Goal: Information Seeking & Learning: Compare options

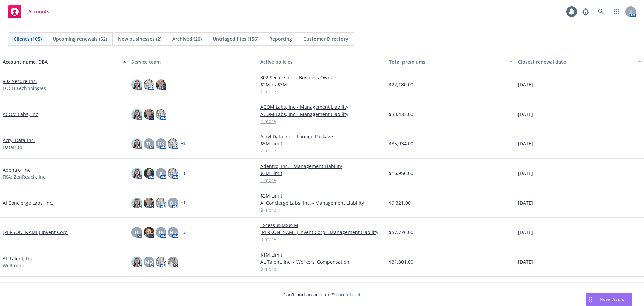
click at [29, 82] on link "802 Secure Inc." at bounding box center [20, 81] width 34 height 7
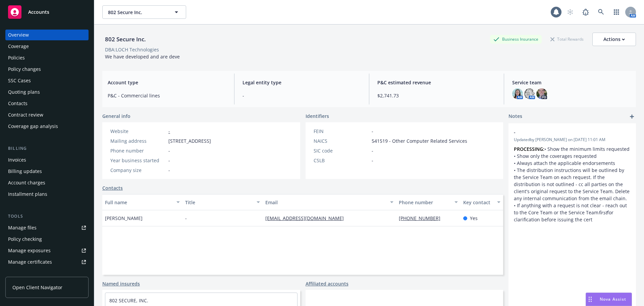
click at [50, 225] on link "Manage files" at bounding box center [46, 227] width 83 height 11
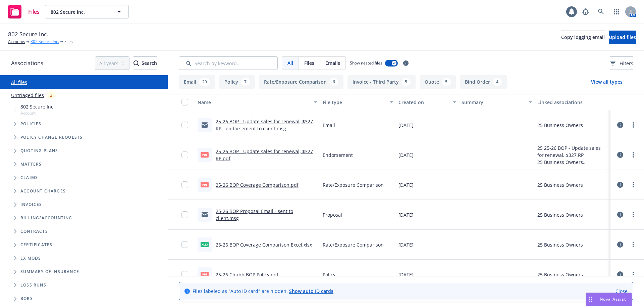
click at [44, 42] on link "802 Secure Inc." at bounding box center [45, 42] width 29 height 6
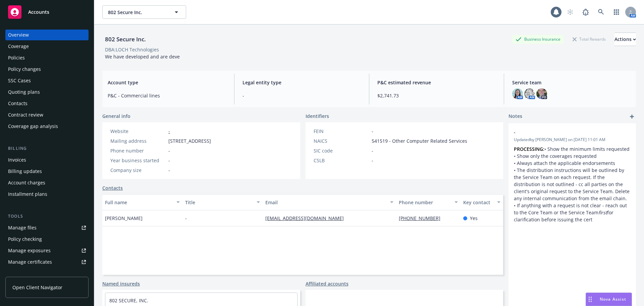
click at [45, 227] on link "Manage files" at bounding box center [46, 227] width 83 height 11
click at [35, 227] on div "Manage files" at bounding box center [22, 227] width 29 height 11
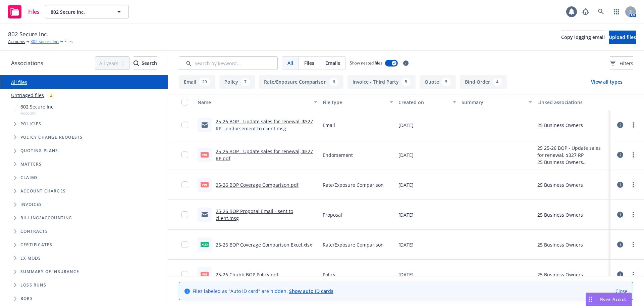
click at [46, 43] on link "802 Secure Inc." at bounding box center [45, 42] width 29 height 6
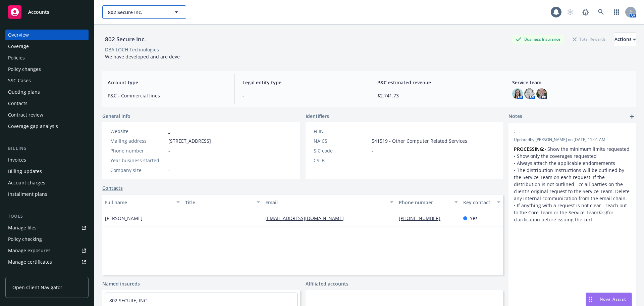
click at [144, 9] on span "802 Secure Inc." at bounding box center [137, 12] width 58 height 7
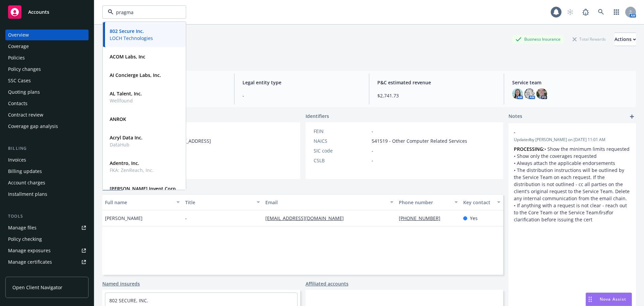
type input "pragma"
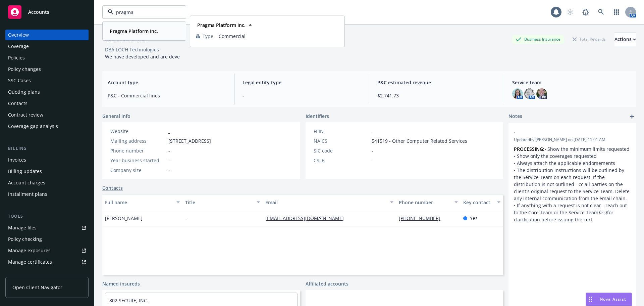
click at [137, 31] on strong "Pragma Platform Inc." at bounding box center [134, 31] width 48 height 6
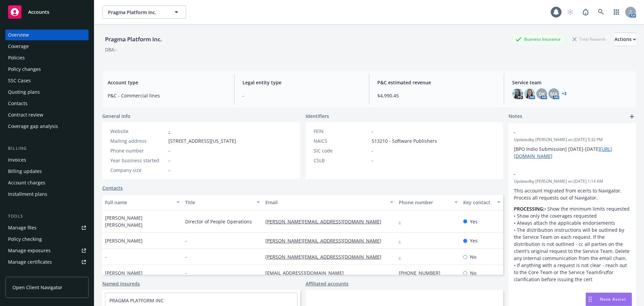
click at [21, 57] on div "Policies" at bounding box center [16, 57] width 17 height 11
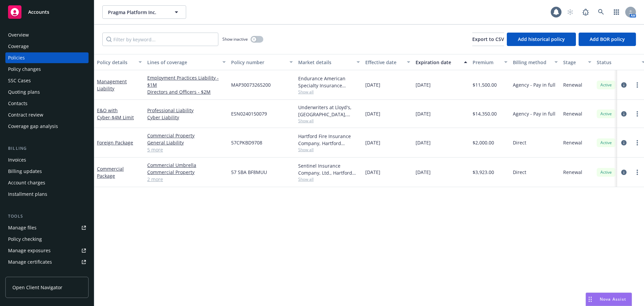
click at [311, 150] on span "Show all" at bounding box center [329, 150] width 62 height 6
click at [376, 191] on div "Policy details Lines of coverage Policy number Market details Effective date Ex…" at bounding box center [369, 180] width 550 height 252
click at [118, 10] on span "Pragma Platform Inc." at bounding box center [137, 12] width 58 height 7
type input "senior"
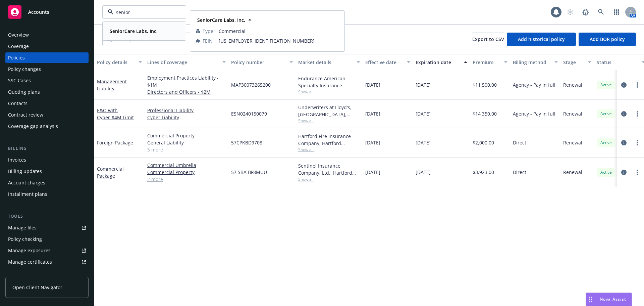
click at [148, 29] on strong "SeniorCare Labs, Inc." at bounding box center [134, 31] width 48 height 6
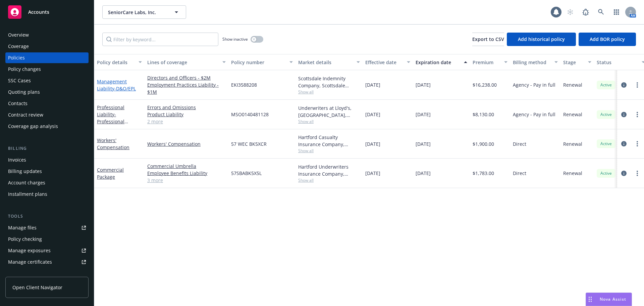
click at [117, 89] on span "- D&O/EPL" at bounding box center [124, 88] width 21 height 6
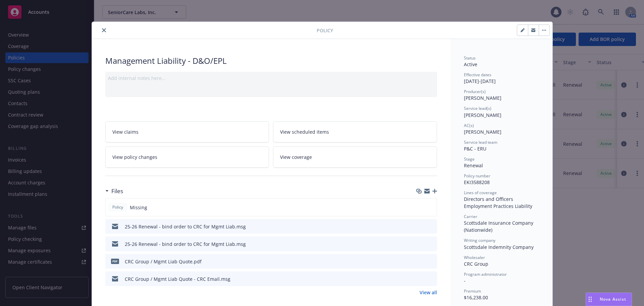
click at [101, 32] on button "close" at bounding box center [104, 30] width 8 height 8
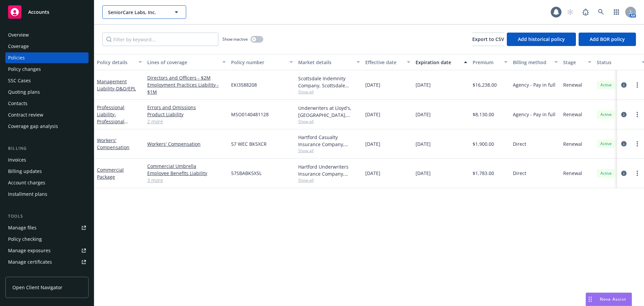
click at [135, 12] on span "SeniorCare Labs, Inc." at bounding box center [137, 12] width 58 height 7
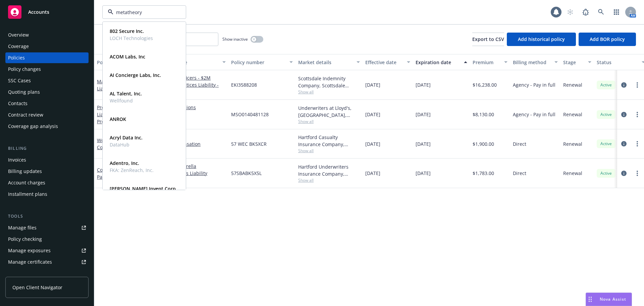
type input "metatheory"
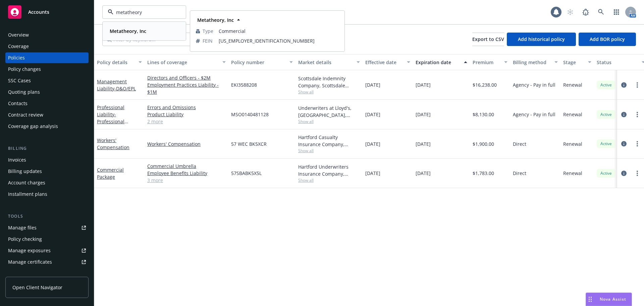
drag, startPoint x: 127, startPoint y: 31, endPoint x: 130, endPoint y: 33, distance: 3.5
click at [127, 31] on strong "Metatheory, Inc" at bounding box center [128, 31] width 37 height 6
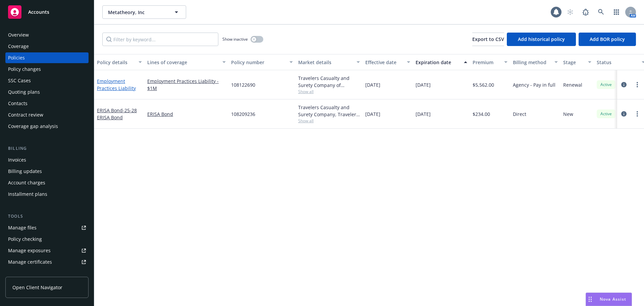
click at [113, 89] on link "Employment Practices Liability" at bounding box center [116, 84] width 39 height 13
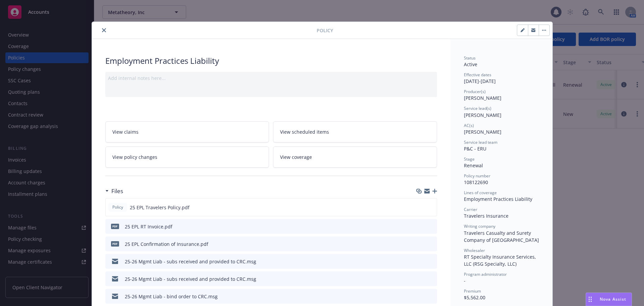
click at [102, 29] on icon "close" at bounding box center [104, 30] width 4 height 4
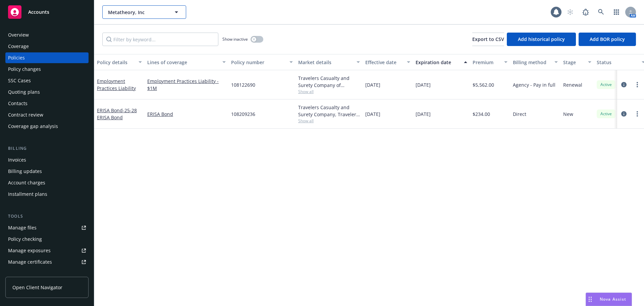
click at [130, 13] on span "Metatheory, Inc" at bounding box center [137, 12] width 58 height 7
type input "berry"
click at [121, 31] on strong "Berry, Inc." at bounding box center [134, 31] width 49 height 6
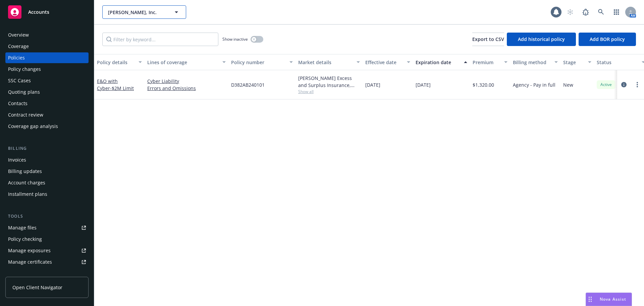
click at [148, 12] on span "Berry, Inc." at bounding box center [137, 12] width 58 height 7
drag, startPoint x: 140, startPoint y: 10, endPoint x: 85, endPoint y: 10, distance: 55.7
click at [85, 10] on div "Accounts Overview Coverage Policies Policy changes SSC Cases Quoting plans Cont…" at bounding box center [322, 153] width 644 height 306
type input "kardion"
click at [131, 30] on strong "Kardion, Inc." at bounding box center [124, 31] width 29 height 6
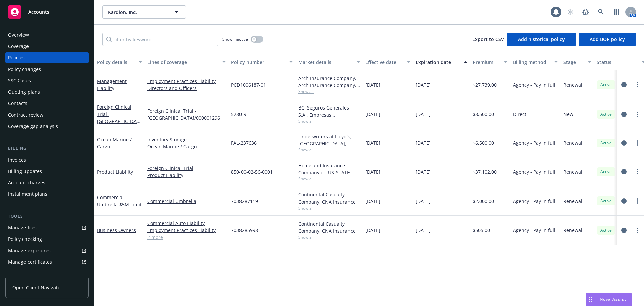
click at [378, 60] on div "Effective date" at bounding box center [384, 62] width 38 height 7
click at [378, 62] on div "Effective date" at bounding box center [384, 62] width 38 height 7
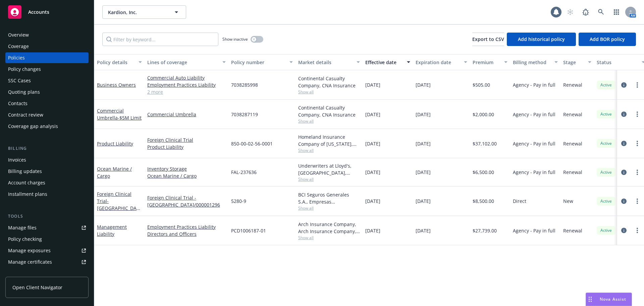
click at [378, 63] on div "Effective date" at bounding box center [384, 62] width 38 height 7
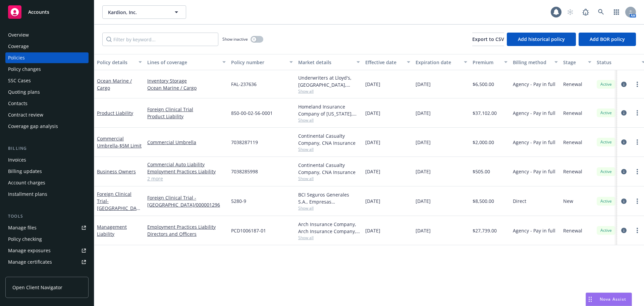
click at [378, 63] on div "Effective date" at bounding box center [384, 62] width 38 height 7
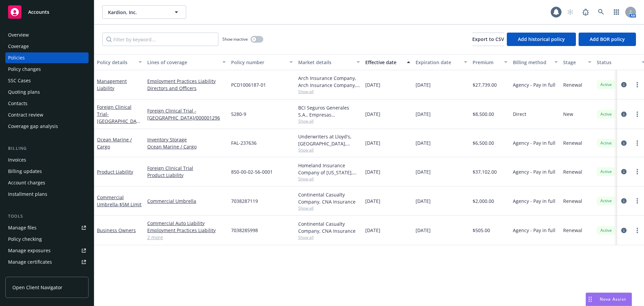
click at [46, 89] on div "Quoting plans" at bounding box center [47, 92] width 78 height 11
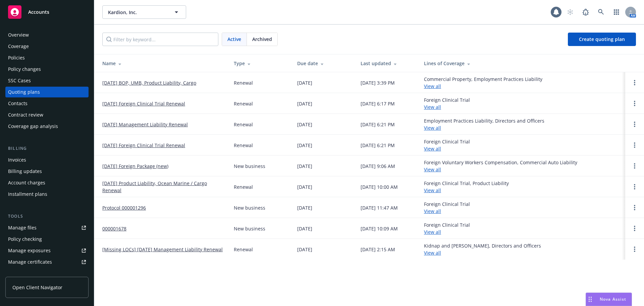
click at [160, 124] on link "[DATE] Management Liability Renewal" at bounding box center [145, 124] width 86 height 7
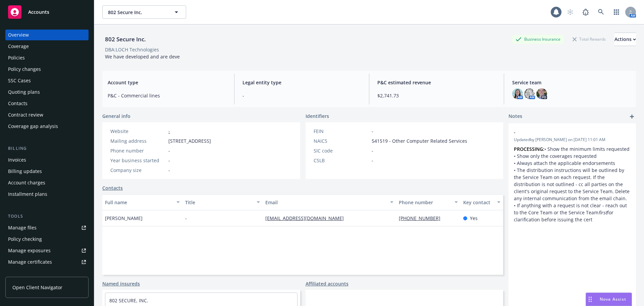
click at [113, 13] on span "802 Secure Inc." at bounding box center [137, 12] width 58 height 7
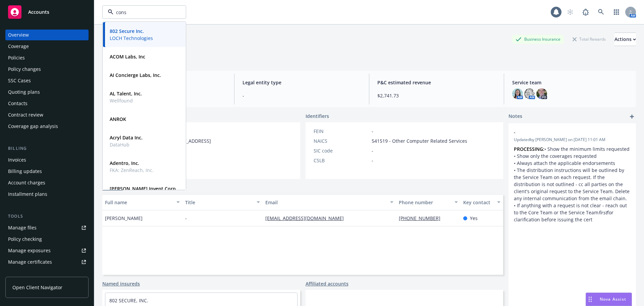
type input "const"
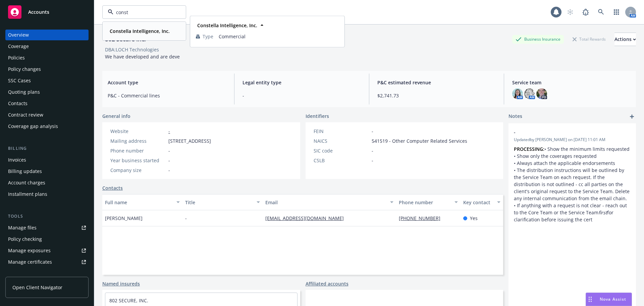
click at [142, 28] on strong "Constella Intelligence, Inc." at bounding box center [140, 31] width 60 height 6
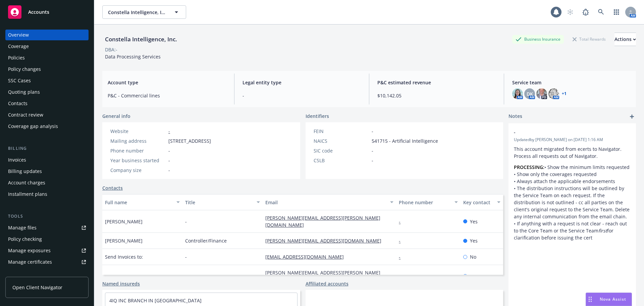
click at [26, 58] on div "Policies" at bounding box center [47, 57] width 78 height 11
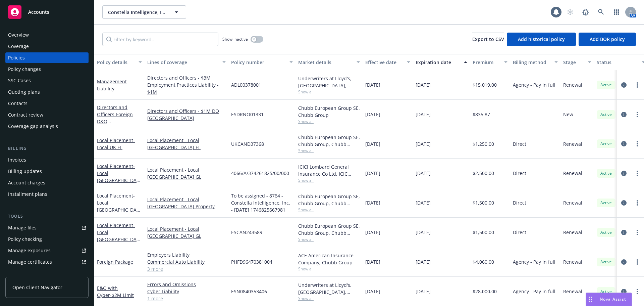
click at [60, 91] on div "Quoting plans" at bounding box center [47, 92] width 78 height 11
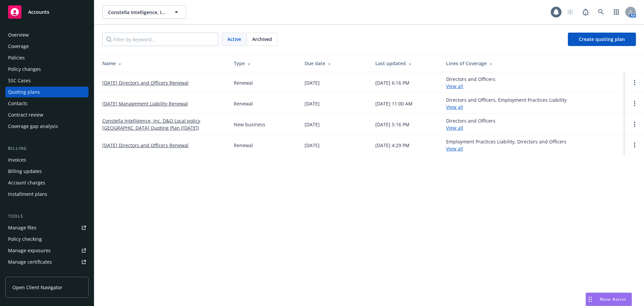
click at [152, 104] on link "09/30/25 Management Liability Renewal" at bounding box center [145, 103] width 86 height 7
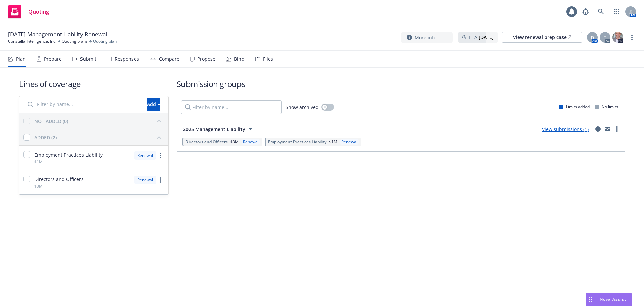
click at [557, 130] on link "View submissions (1)" at bounding box center [565, 129] width 47 height 6
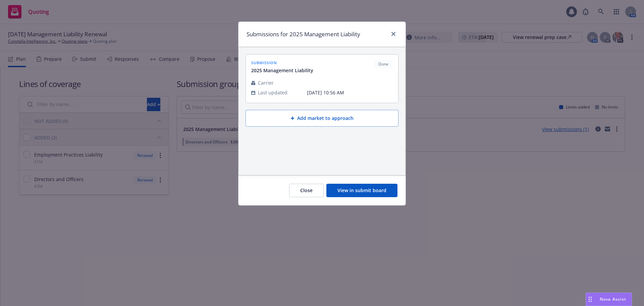
click at [342, 193] on button "View in submit board" at bounding box center [361, 190] width 71 height 13
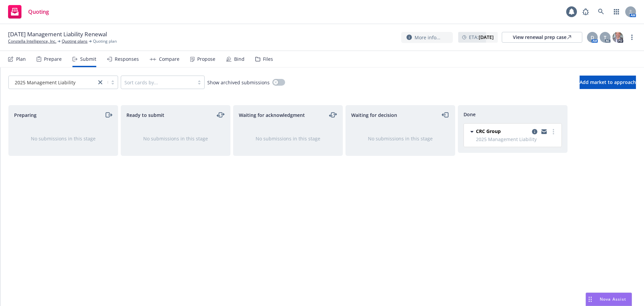
click at [137, 60] on div "Responses" at bounding box center [127, 58] width 24 height 5
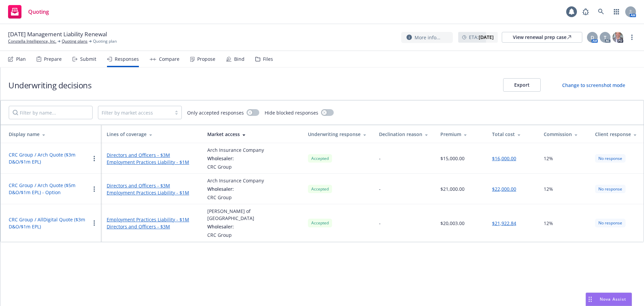
click at [200, 60] on div "Propose" at bounding box center [206, 58] width 18 height 5
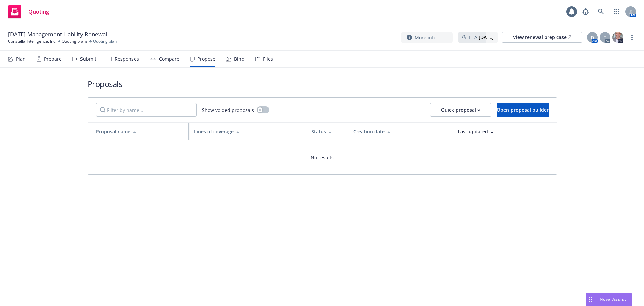
click at [164, 61] on div "Compare" at bounding box center [169, 58] width 20 height 5
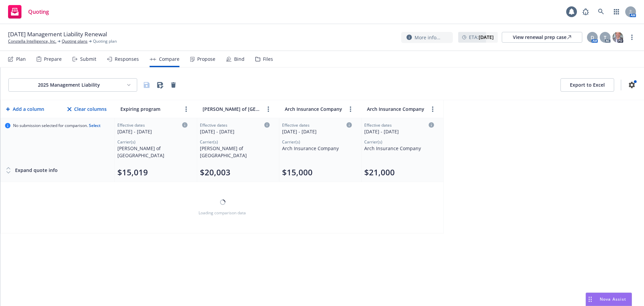
click at [126, 60] on div "Responses" at bounding box center [127, 58] width 24 height 5
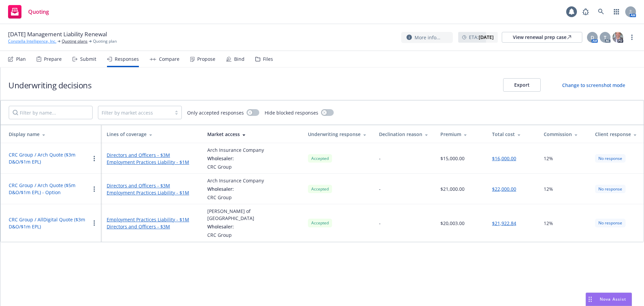
click at [29, 40] on link "Constella Intelligence, Inc." at bounding box center [32, 41] width 48 height 6
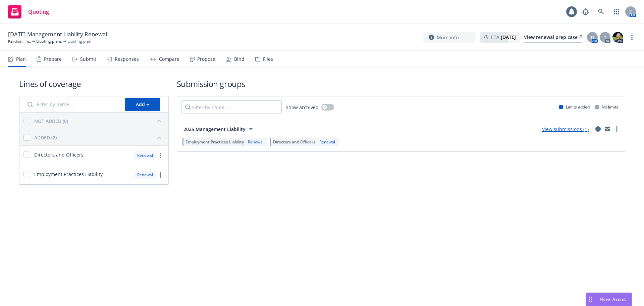
click at [123, 60] on div "Responses" at bounding box center [127, 58] width 24 height 5
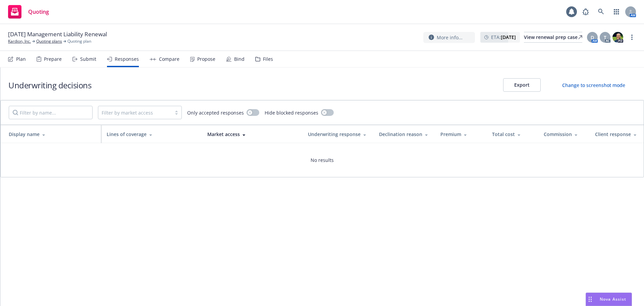
click at [86, 61] on div "Submit" at bounding box center [88, 58] width 16 height 5
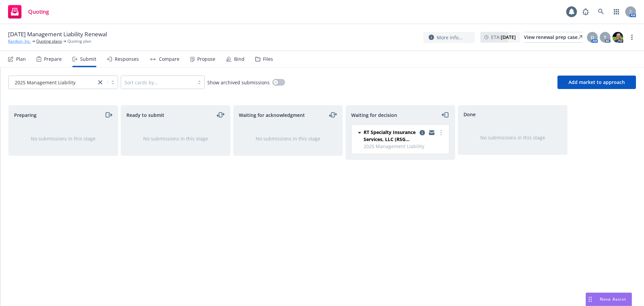
click at [17, 42] on link "Kardion, Inc." at bounding box center [19, 41] width 23 height 6
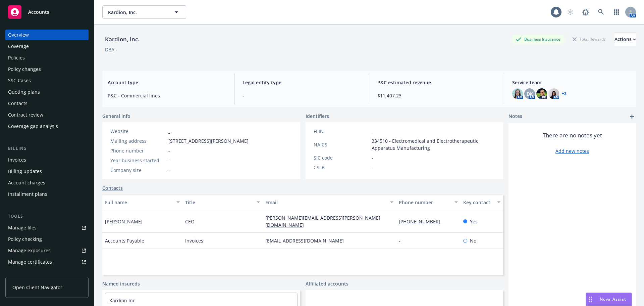
click at [38, 61] on div "Policies" at bounding box center [47, 57] width 78 height 11
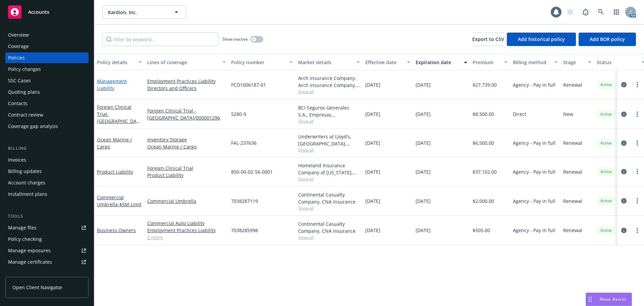
click at [107, 88] on link "Management Liability" at bounding box center [112, 84] width 30 height 13
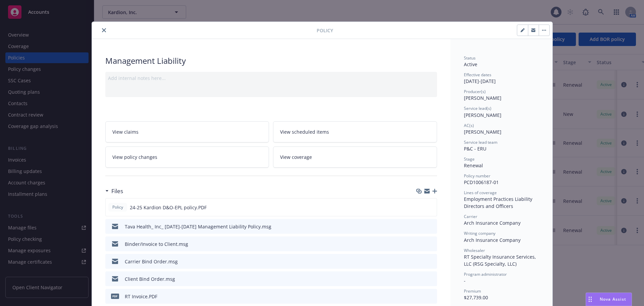
drag, startPoint x: 100, startPoint y: 27, endPoint x: 197, endPoint y: 44, distance: 98.4
click at [100, 27] on button "close" at bounding box center [104, 30] width 8 height 8
